Goal: Find specific page/section: Find specific page/section

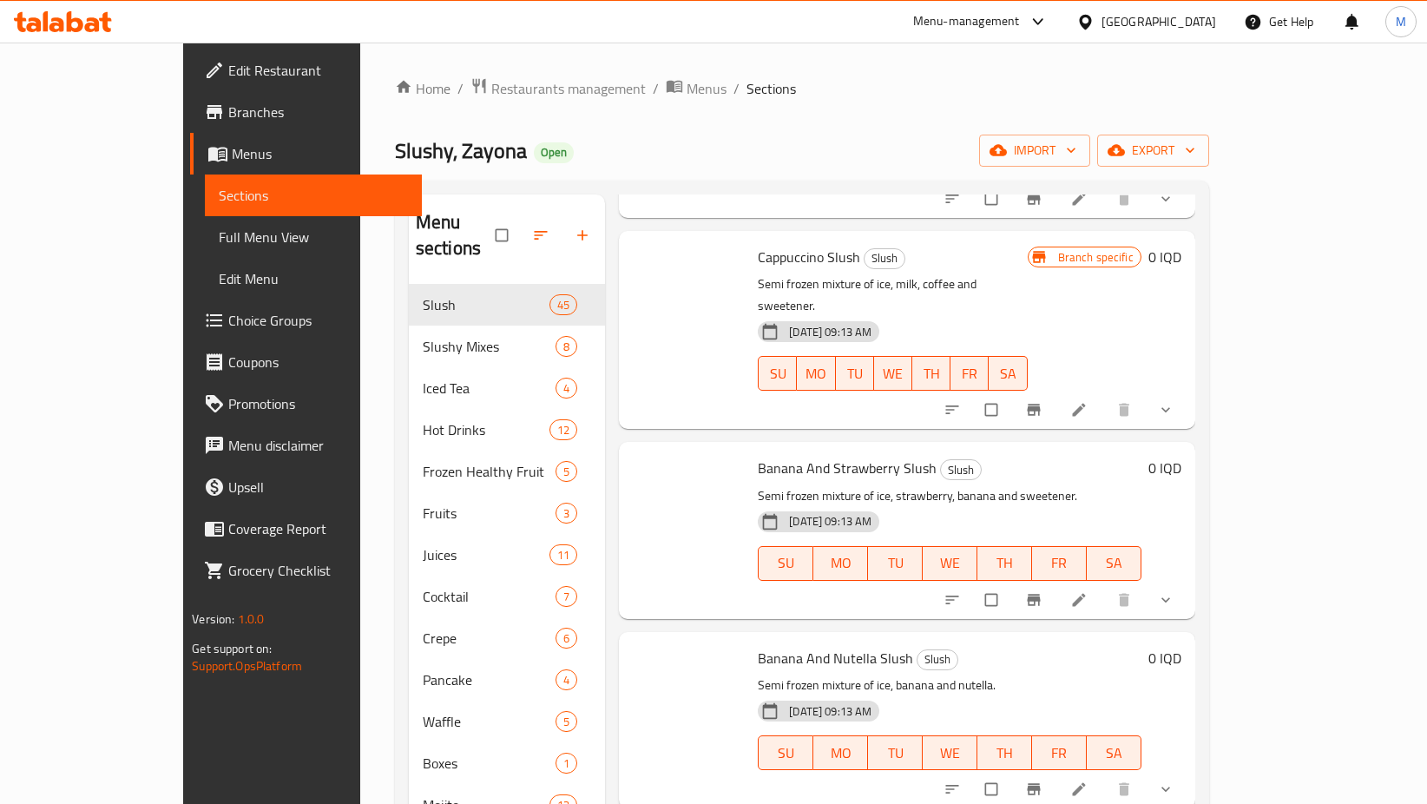
scroll to position [7773, 0]
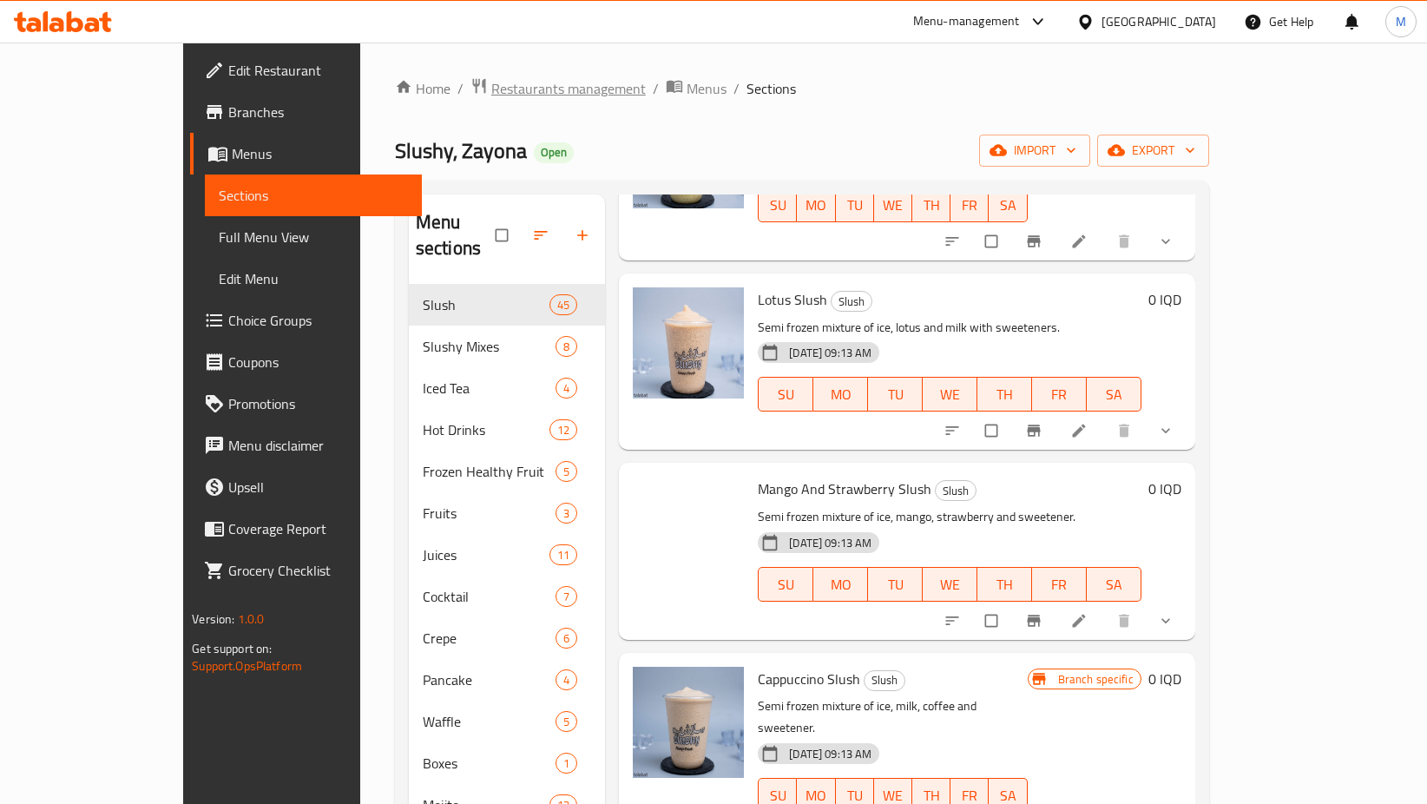
click at [491, 92] on span "Restaurants management" at bounding box center [568, 88] width 154 height 21
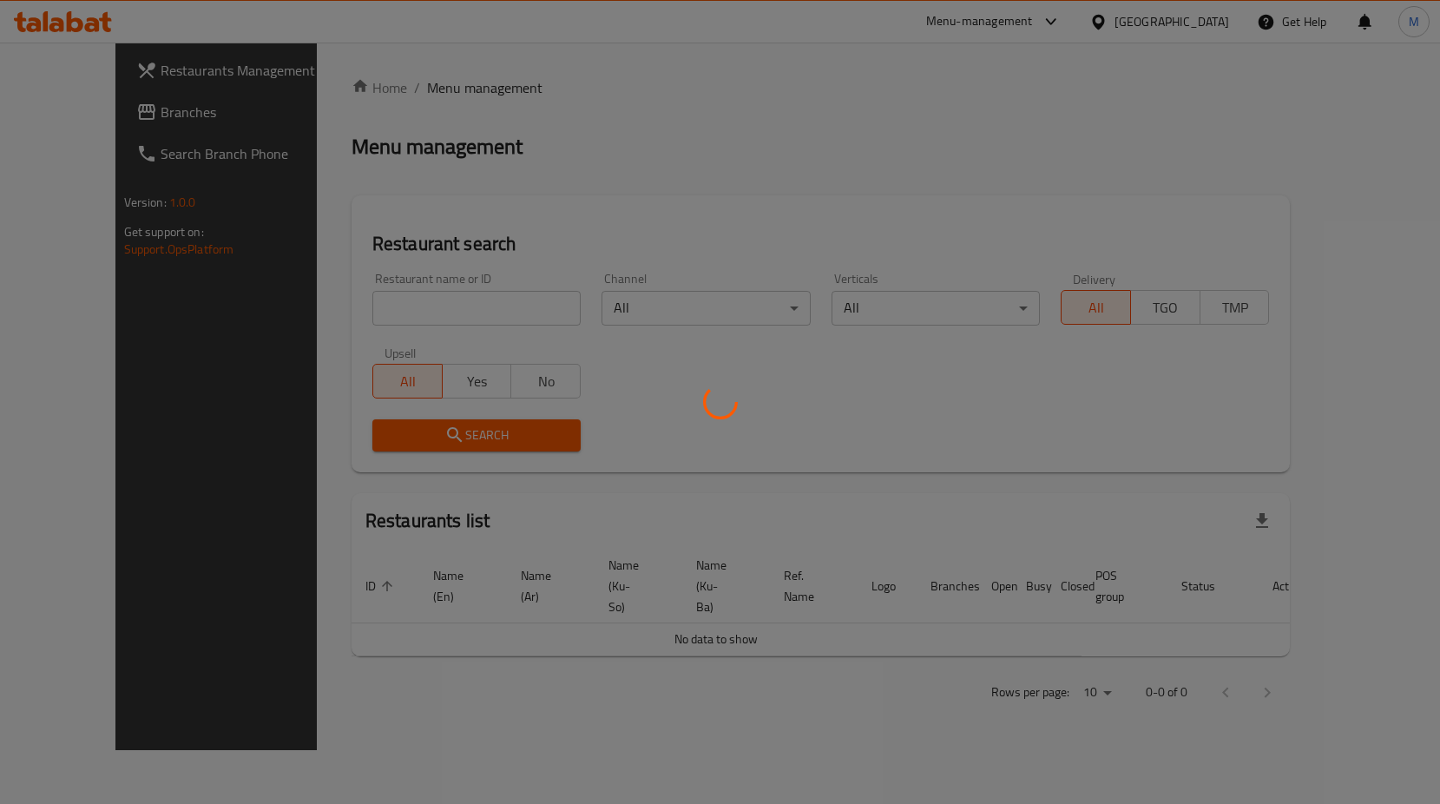
click at [376, 311] on div at bounding box center [720, 402] width 1440 height 804
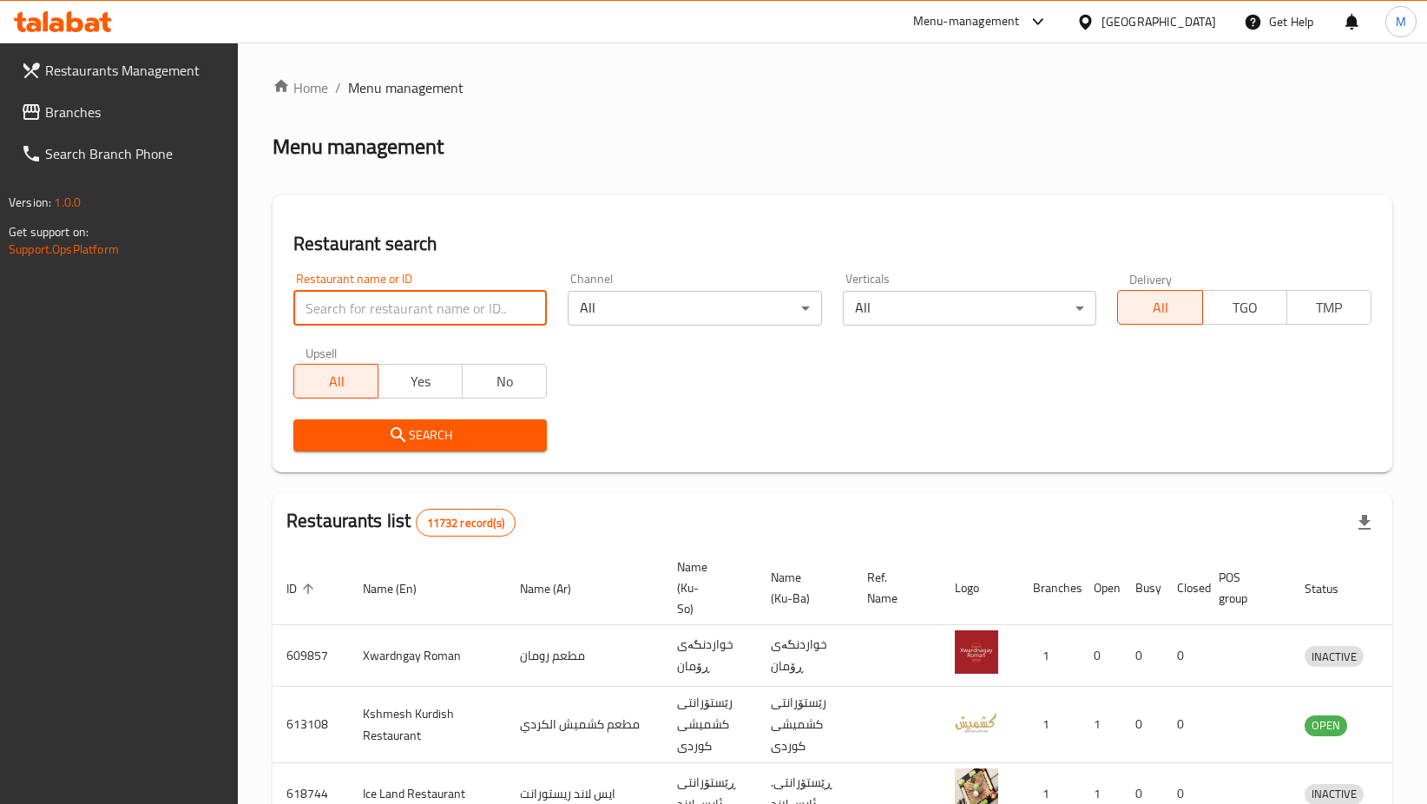
click at [403, 301] on input "search" at bounding box center [419, 308] width 253 height 35
click at [410, 318] on input "[PERSON_NAME]" at bounding box center [419, 308] width 253 height 35
type input "]"
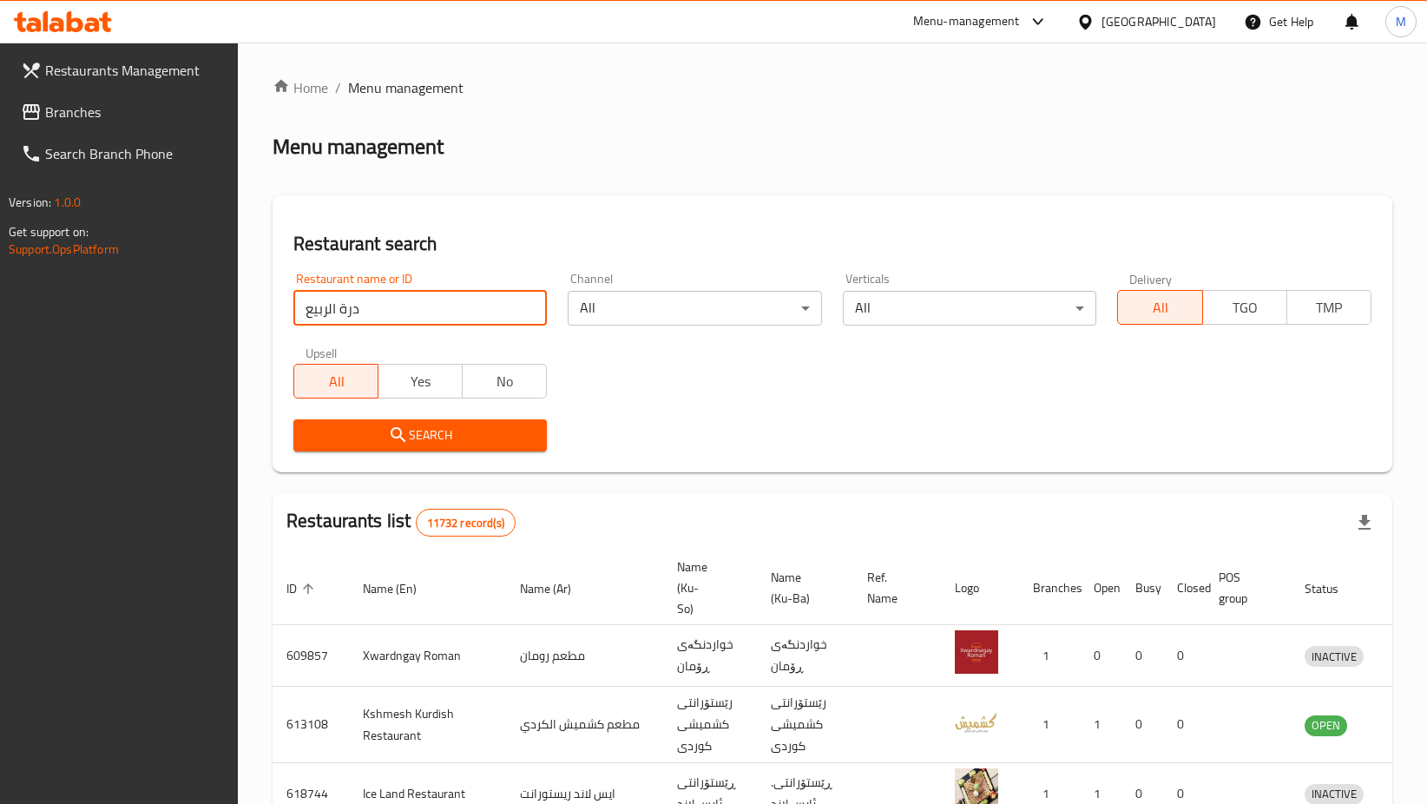
type input "درة الربيع"
click button "Search" at bounding box center [419, 435] width 253 height 32
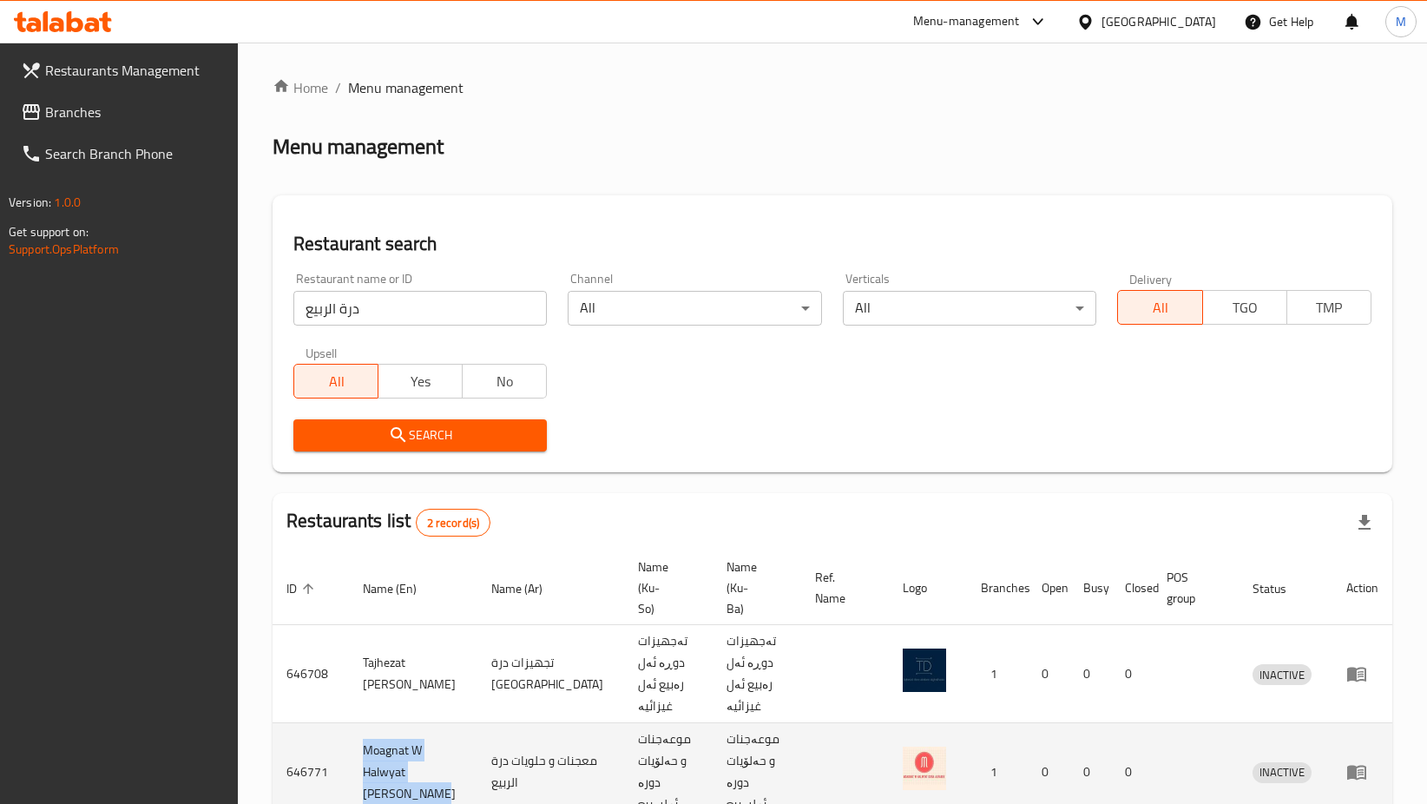
drag, startPoint x: 406, startPoint y: 739, endPoint x: 358, endPoint y: 700, distance: 61.8
click at [358, 723] on td "Moagnat W Halwyat [PERSON_NAME]" at bounding box center [413, 772] width 128 height 98
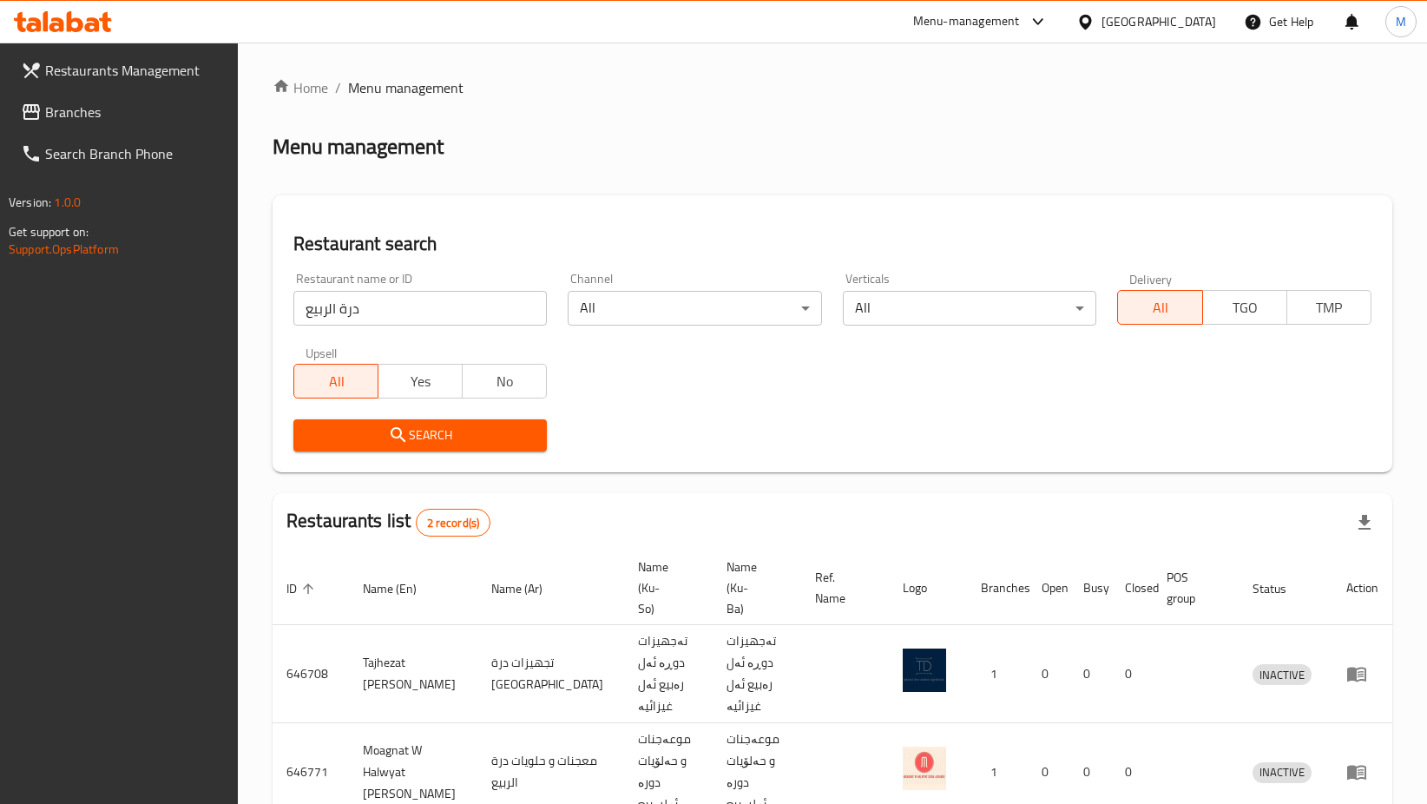
click at [165, 631] on div "Restaurants Management Branches Search Branch Phone Version: 1.0.0 Get support …" at bounding box center [119, 445] width 239 height 804
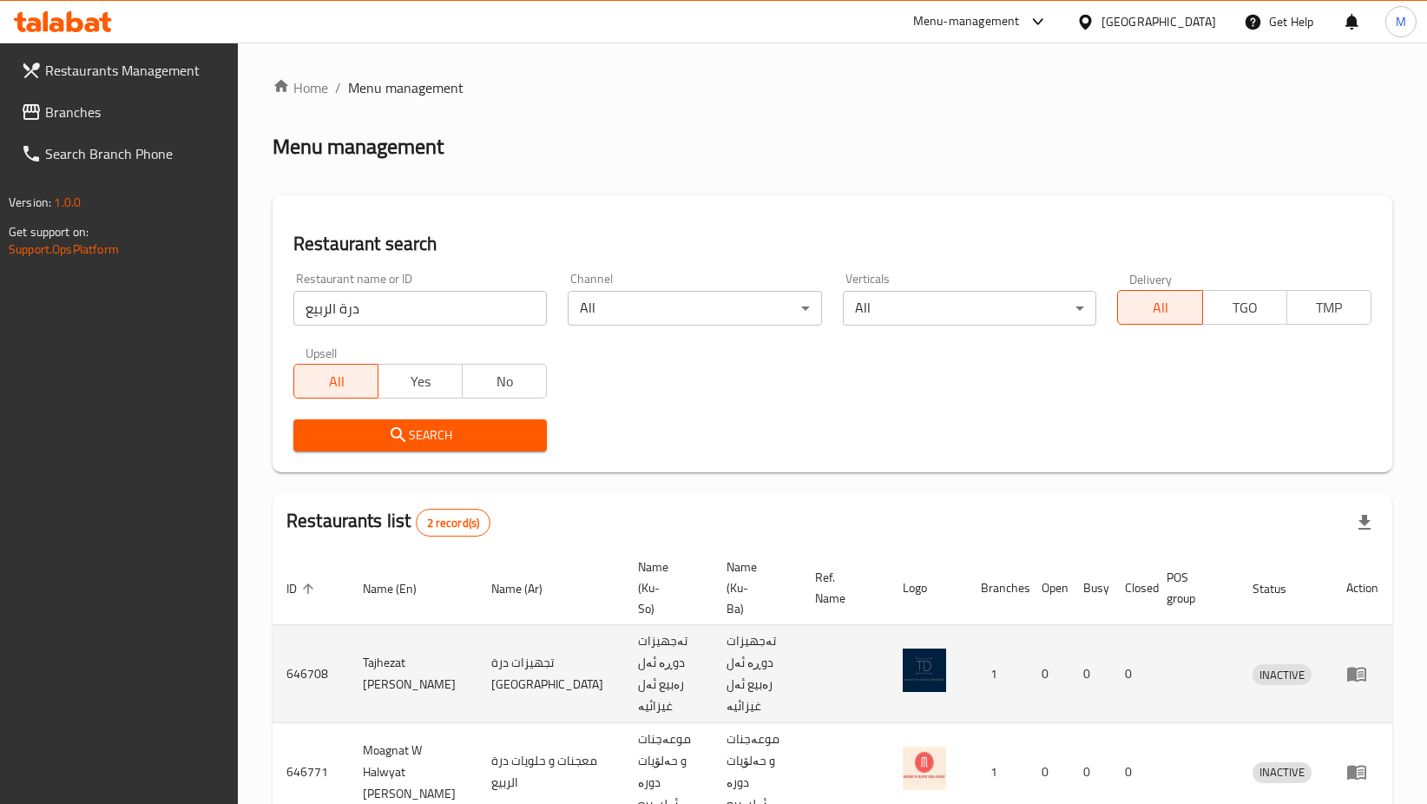
drag, startPoint x: 432, startPoint y: 667, endPoint x: 353, endPoint y: 626, distance: 88.9
click at [353, 626] on td "Tajhezat [PERSON_NAME]" at bounding box center [413, 674] width 128 height 98
copy td "Tajhezat [PERSON_NAME]"
